Goal: Use online tool/utility: Utilize a website feature to perform a specific function

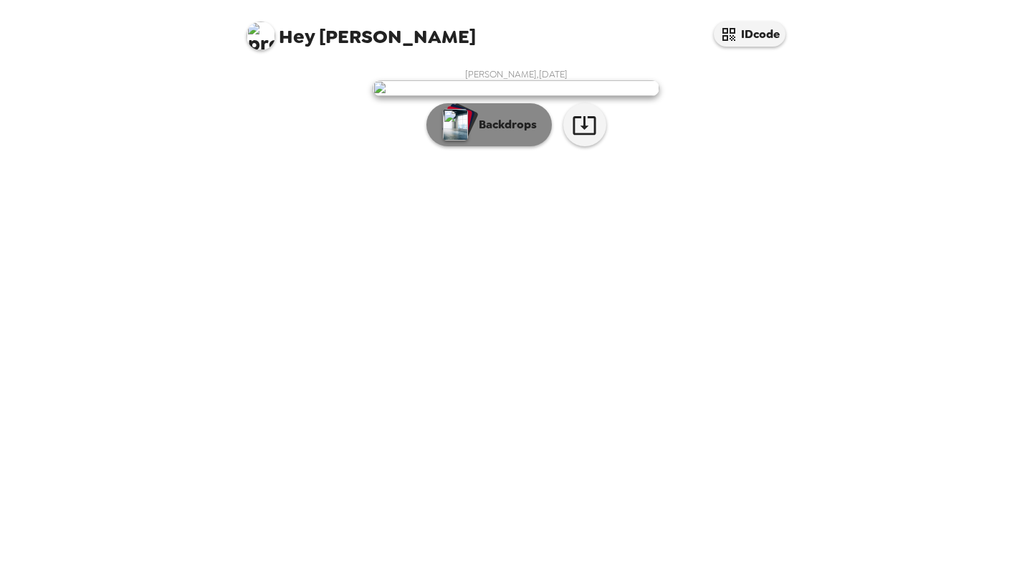
click at [458, 140] on img "button" at bounding box center [455, 125] width 25 height 32
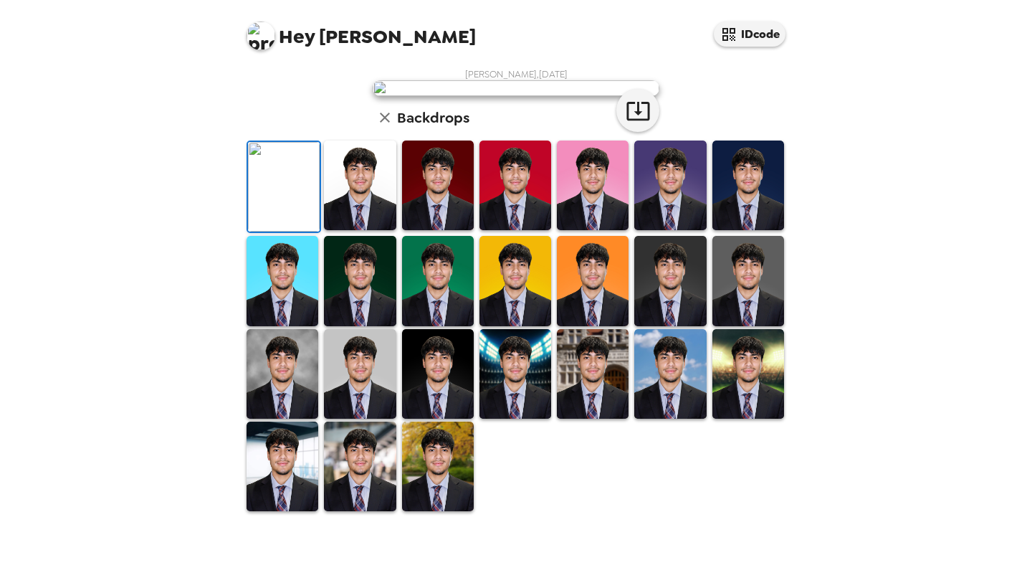
scroll to position [171, 0]
click at [345, 230] on img at bounding box center [360, 185] width 72 height 90
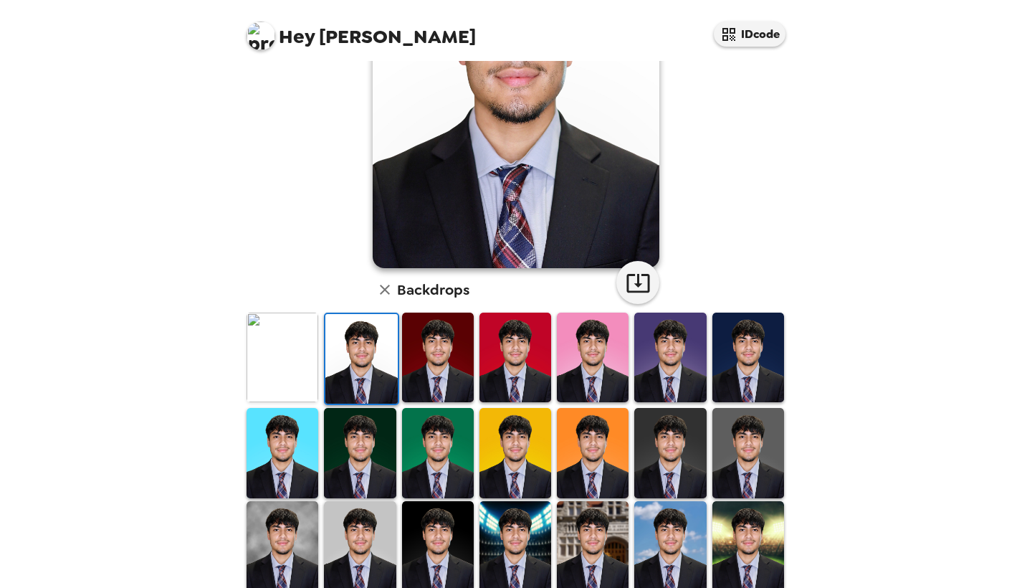
click at [351, 348] on img at bounding box center [361, 359] width 72 height 90
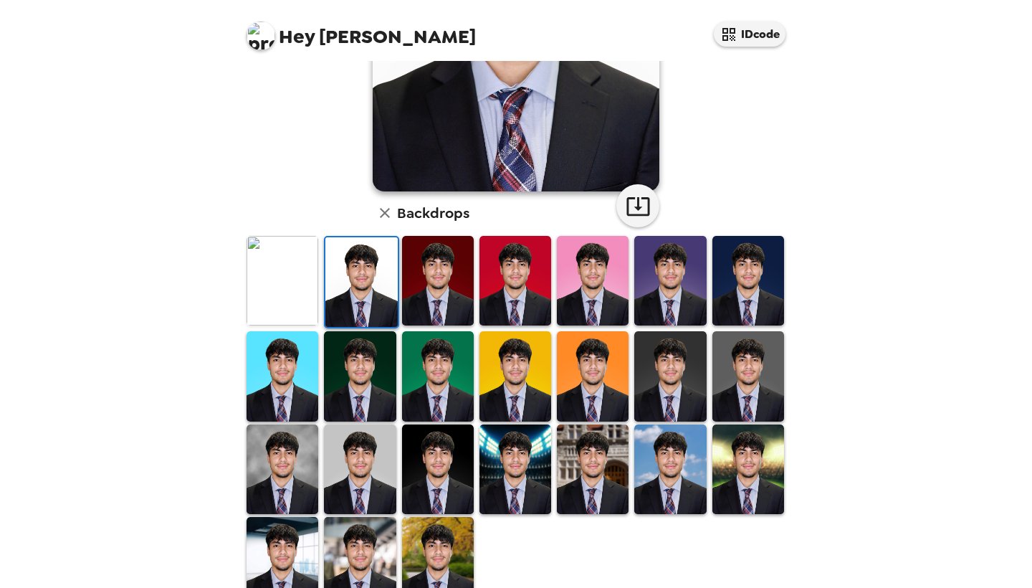
scroll to position [275, 0]
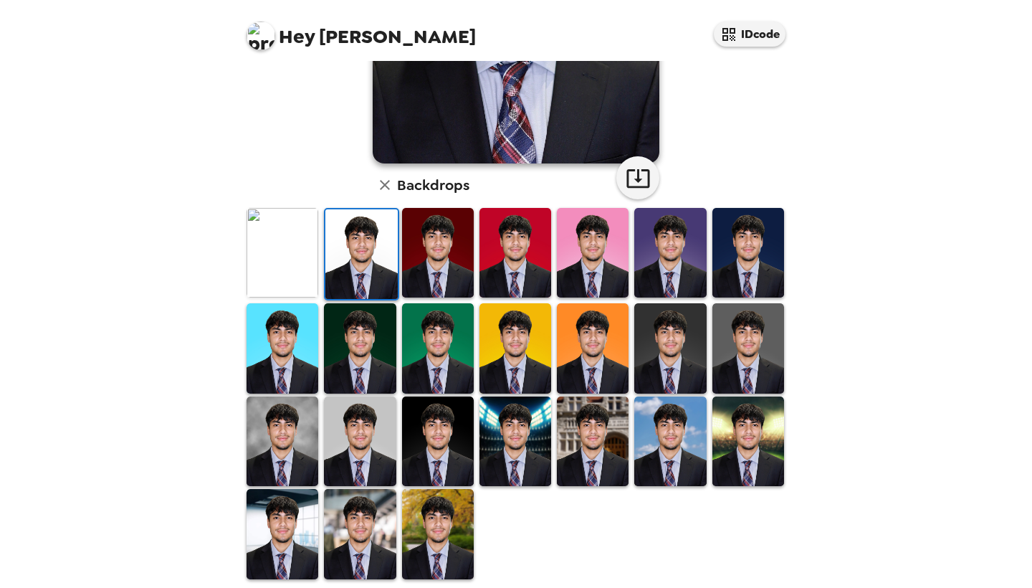
click at [683, 360] on img at bounding box center [670, 348] width 72 height 90
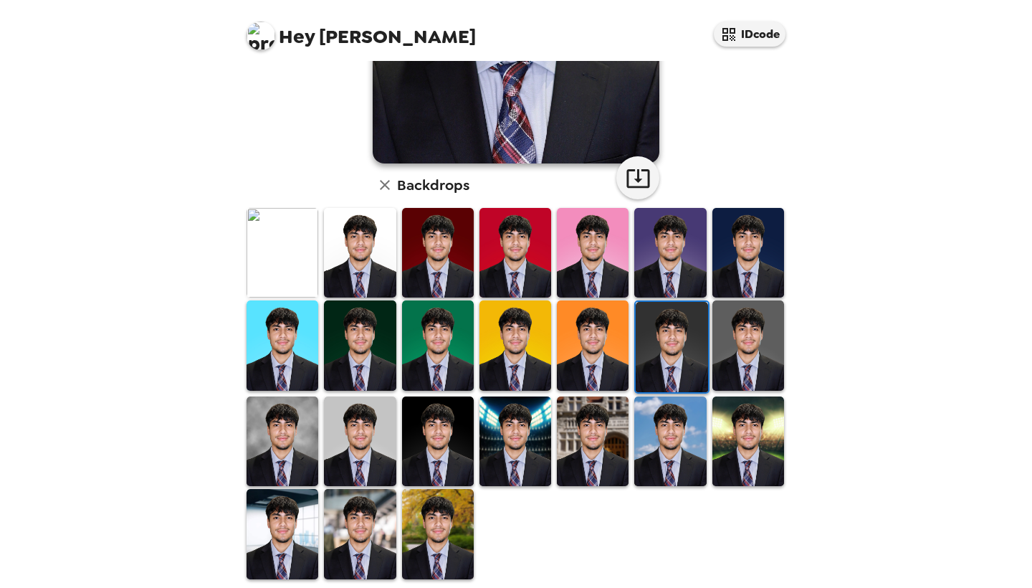
click at [303, 440] on img at bounding box center [282, 441] width 72 height 90
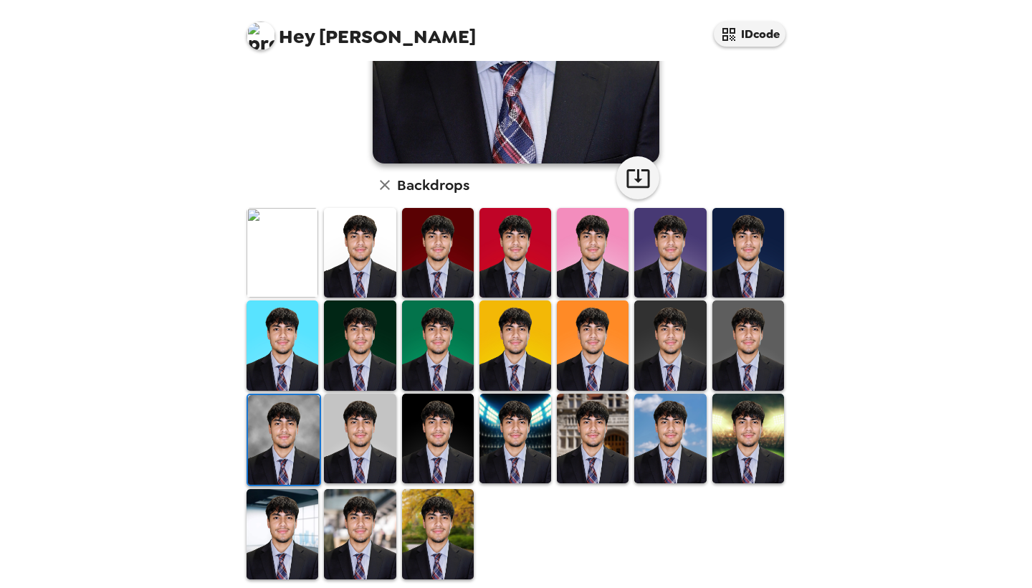
click at [269, 242] on img at bounding box center [282, 253] width 72 height 90
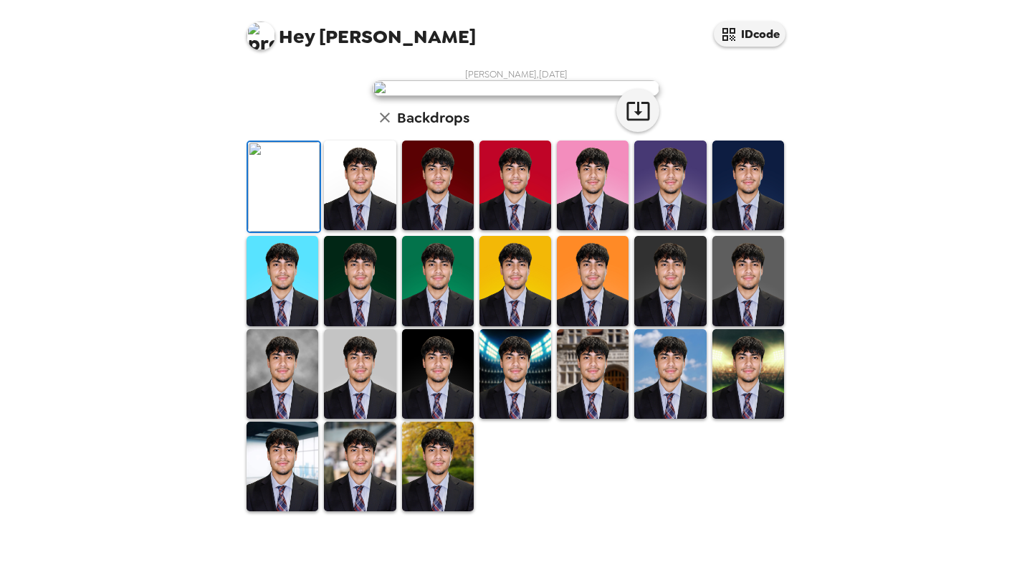
scroll to position [0, 0]
click at [634, 123] on icon "button" at bounding box center [638, 110] width 25 height 25
